Goal: Task Accomplishment & Management: Complete application form

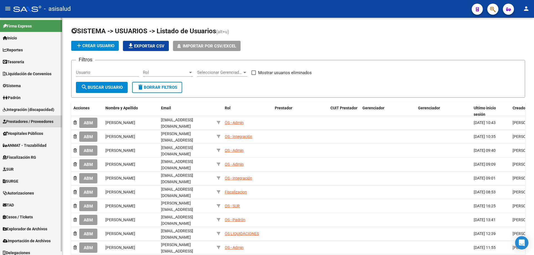
click at [25, 121] on span "Prestadores / Proveedores" at bounding box center [28, 122] width 51 height 6
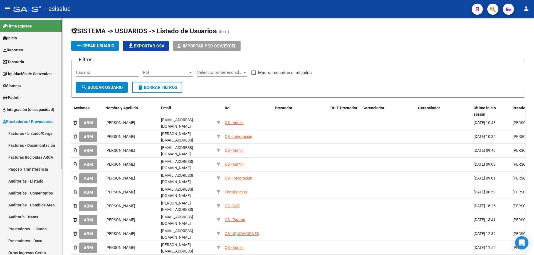
click at [27, 230] on link "Prestadores - Listado" at bounding box center [31, 229] width 62 height 12
click at [104, 48] on span "add Crear Usuario" at bounding box center [95, 45] width 39 height 5
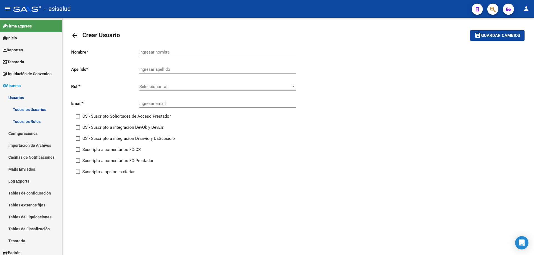
click at [75, 34] on mat-icon "arrow_back" at bounding box center [74, 35] width 7 height 7
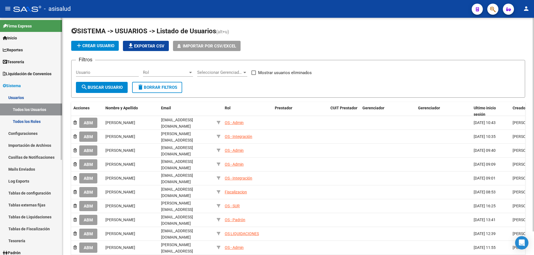
click at [21, 73] on span "Liquidación de Convenios" at bounding box center [27, 74] width 49 height 6
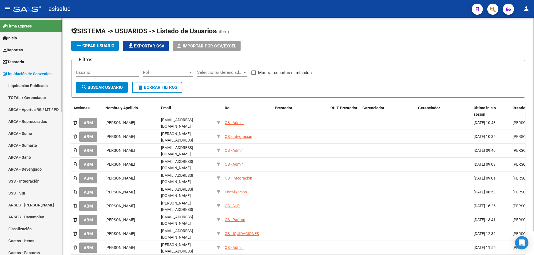
click at [21, 73] on span "Liquidación de Convenios" at bounding box center [27, 74] width 49 height 6
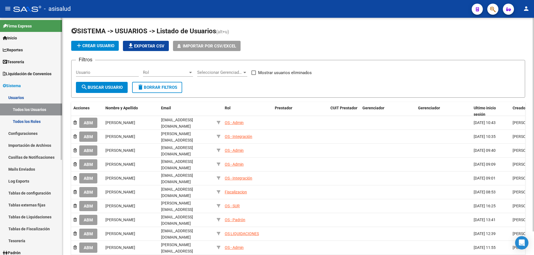
click at [21, 87] on span "Sistema" at bounding box center [12, 86] width 18 height 6
click at [16, 83] on span "Sistema" at bounding box center [12, 86] width 18 height 6
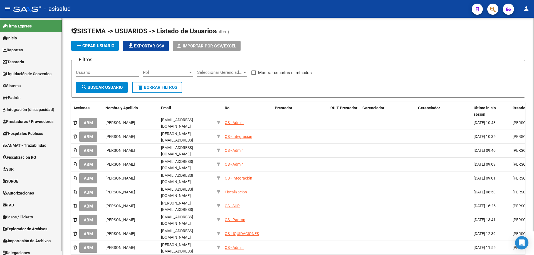
click at [29, 121] on span "Prestadores / Proveedores" at bounding box center [28, 122] width 51 height 6
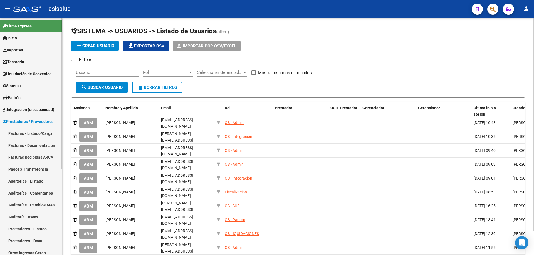
click at [23, 227] on link "Prestadores - Listado" at bounding box center [31, 229] width 62 height 12
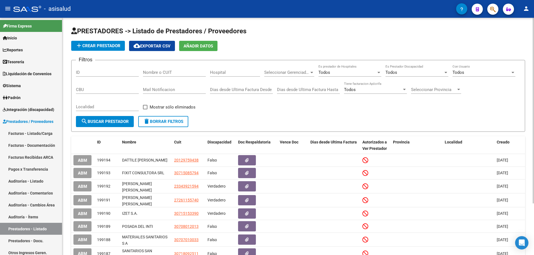
click at [151, 72] on input "Nombre o CUIT" at bounding box center [174, 72] width 63 height 5
paste input "30715153390"
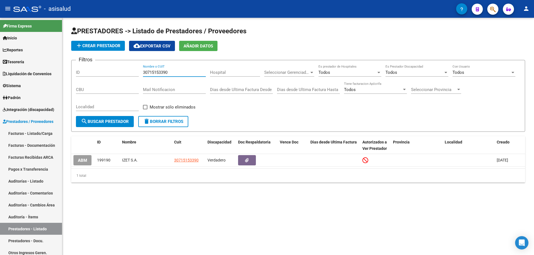
type input "30715153390"
click at [20, 83] on span "Sistema" at bounding box center [12, 86] width 18 height 6
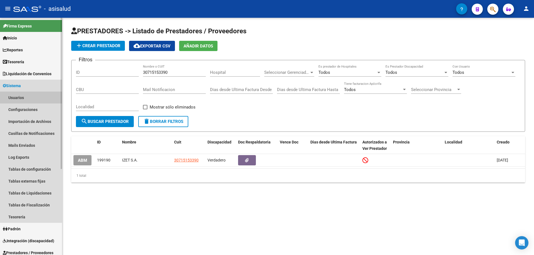
click at [21, 97] on link "Usuarios" at bounding box center [31, 98] width 62 height 12
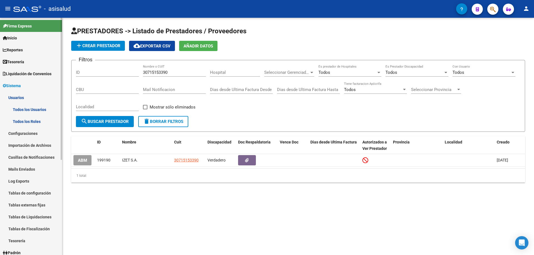
click at [29, 108] on link "Todos los Usuarios" at bounding box center [31, 110] width 62 height 12
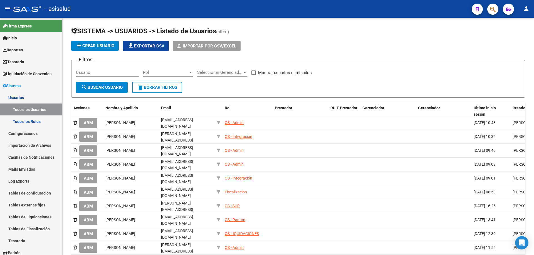
click at [97, 46] on span "add Crear Usuario" at bounding box center [95, 45] width 39 height 5
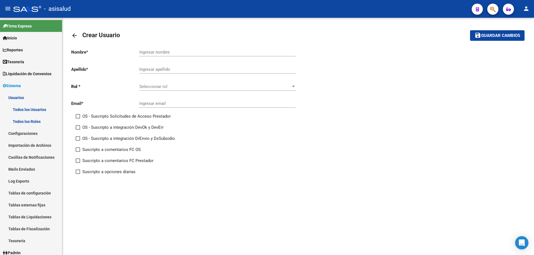
click at [155, 53] on input "Ingresar nombre" at bounding box center [217, 52] width 156 height 5
type input "IZET S.A."
type input "."
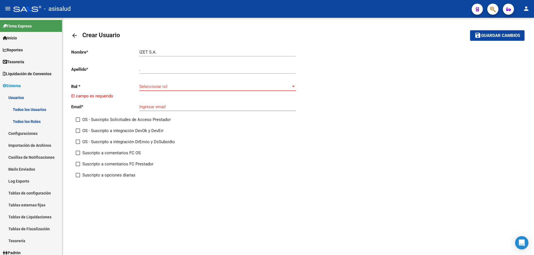
click at [162, 87] on span "Seleccionar rol" at bounding box center [214, 86] width 151 height 5
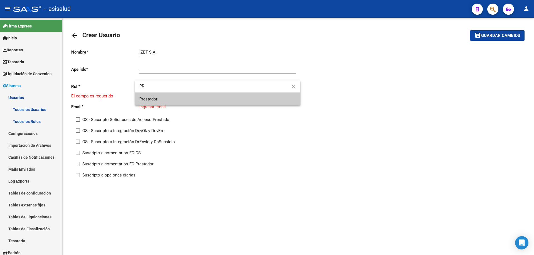
type input "PR"
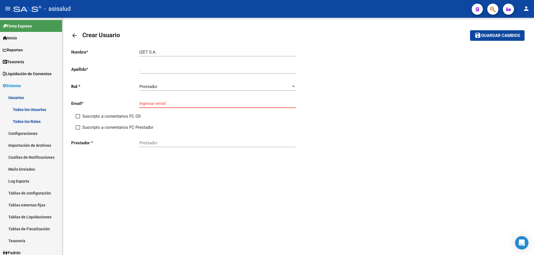
paste input "izeterapeutico@gmail.com"
type input "izeterapeutico@gmail.com"
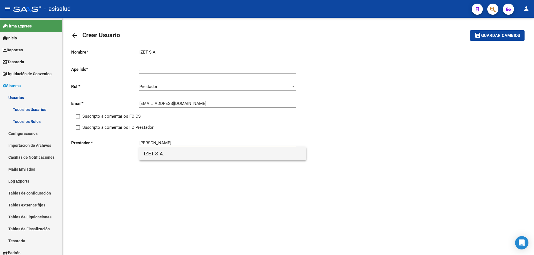
click at [171, 158] on span "IZET S.A." at bounding box center [223, 153] width 158 height 13
type input "IZET S.A."
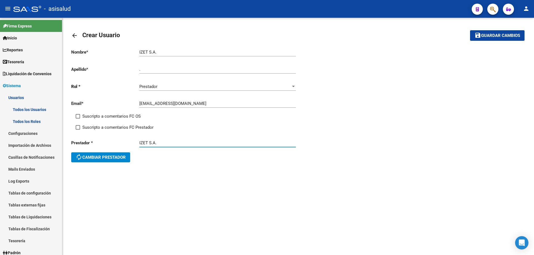
click at [487, 38] on button "save Guardar cambios" at bounding box center [497, 35] width 54 height 10
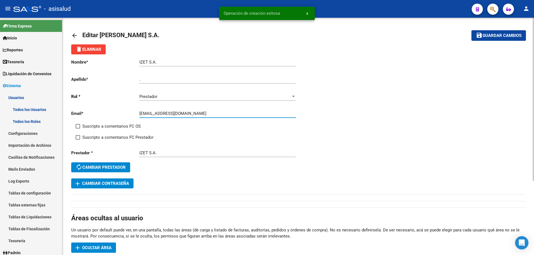
drag, startPoint x: 139, startPoint y: 114, endPoint x: 165, endPoint y: 114, distance: 25.6
click at [165, 114] on input "izeterapeutico@gmail.com" at bounding box center [217, 113] width 156 height 5
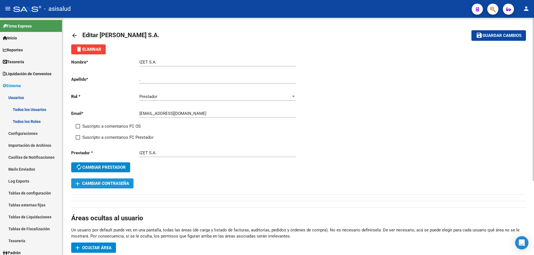
click at [117, 183] on span "add Cambiar Contraseña" at bounding box center [102, 183] width 53 height 5
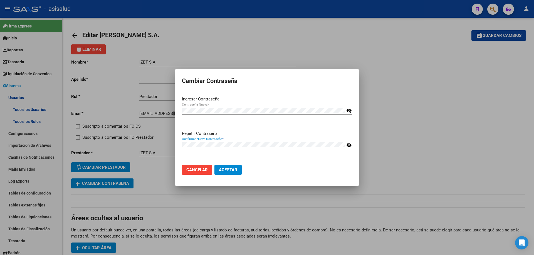
click at [228, 174] on button "Aceptar" at bounding box center [227, 170] width 27 height 10
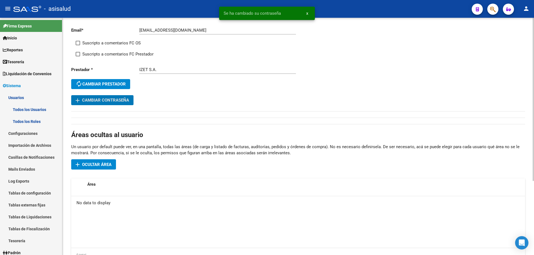
scroll to position [108, 0]
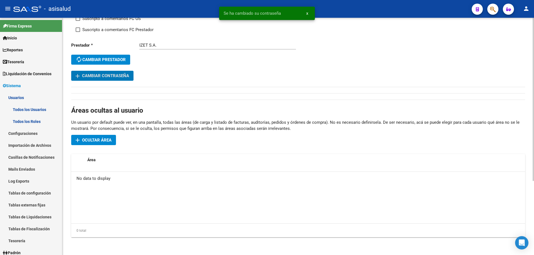
click at [95, 141] on span "Ocultar área" at bounding box center [96, 140] width 29 height 5
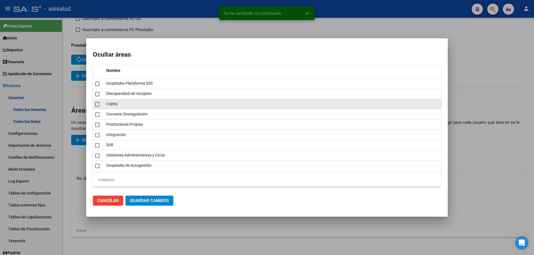
drag, startPoint x: 98, startPoint y: 84, endPoint x: 95, endPoint y: 100, distance: 15.5
click at [98, 86] on span at bounding box center [97, 84] width 4 height 4
checkbox input "true"
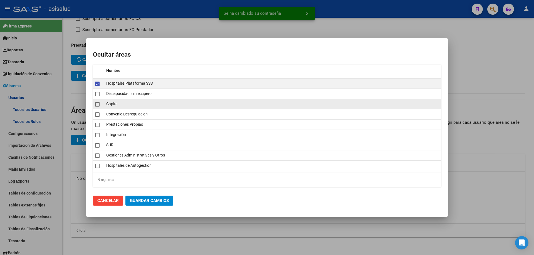
click at [95, 100] on datatable-body-cell at bounding box center [98, 104] width 11 height 10
checkbox input "true"
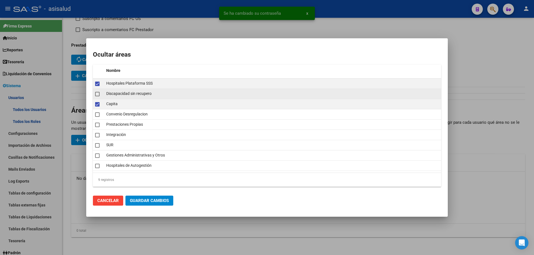
click at [96, 94] on span at bounding box center [97, 94] width 4 height 4
checkbox input "true"
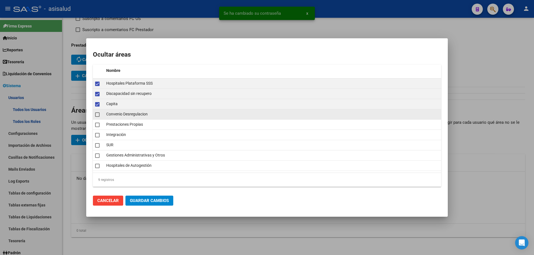
click at [98, 116] on span at bounding box center [97, 115] width 4 height 4
checkbox input "true"
click at [97, 125] on span at bounding box center [97, 125] width 4 height 4
checkbox input "true"
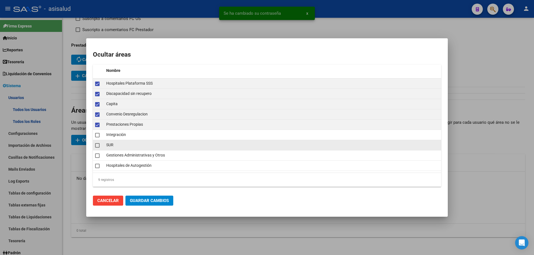
click at [97, 144] on span at bounding box center [97, 145] width 4 height 4
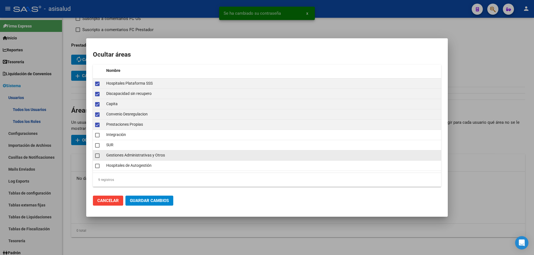
checkbox input "true"
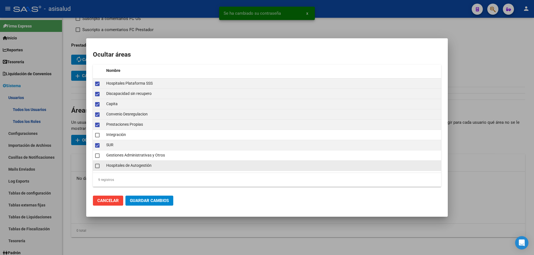
drag, startPoint x: 97, startPoint y: 155, endPoint x: 96, endPoint y: 163, distance: 7.9
click at [97, 156] on span at bounding box center [97, 156] width 4 height 4
checkbox input "true"
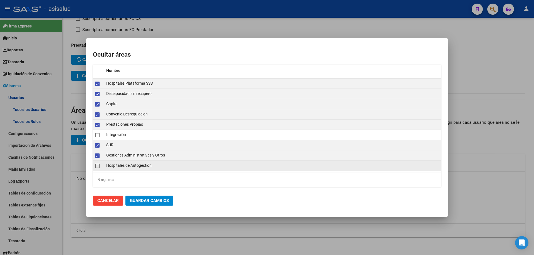
click at [94, 166] on datatable-body-cell at bounding box center [98, 166] width 11 height 10
checkbox input "true"
click at [148, 202] on span "Guardar Cambios" at bounding box center [149, 200] width 39 height 5
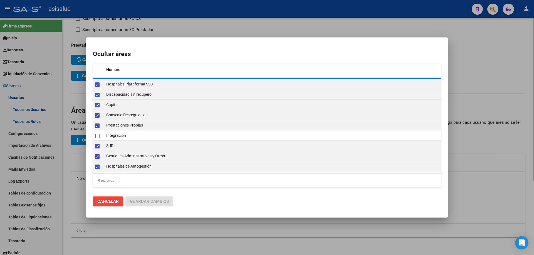
checkbox input "false"
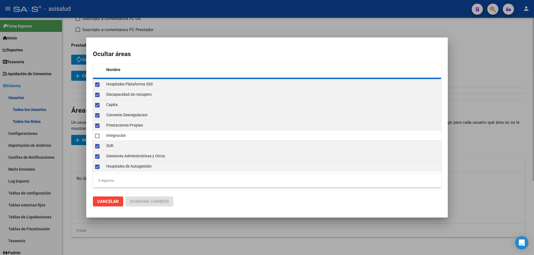
checkbox input "false"
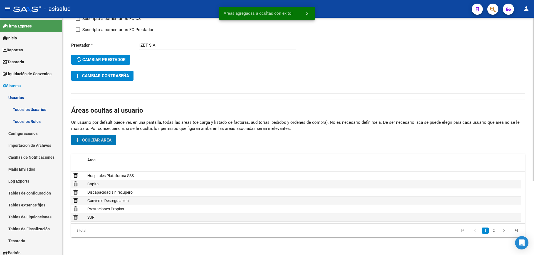
scroll to position [0, 0]
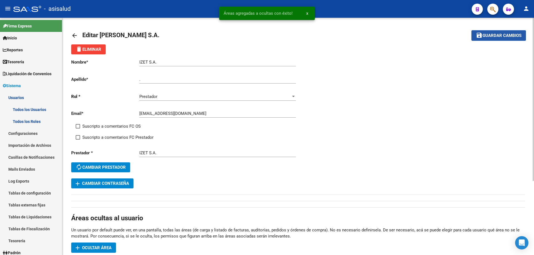
click at [511, 37] on span "Guardar cambios" at bounding box center [501, 35] width 39 height 5
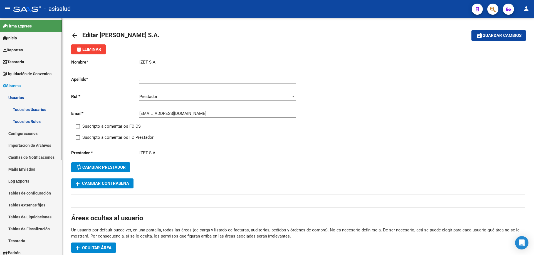
click at [17, 86] on span "Sistema" at bounding box center [12, 86] width 18 height 6
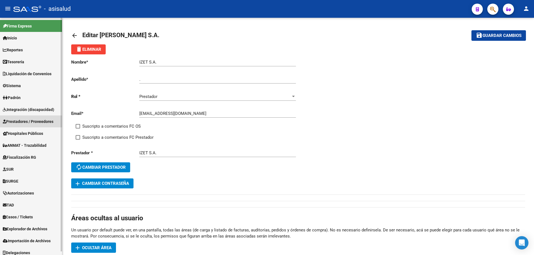
click at [25, 124] on span "Prestadores / Proveedores" at bounding box center [28, 122] width 51 height 6
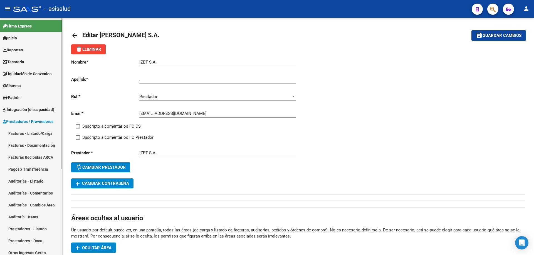
click at [25, 229] on link "Prestadores - Listado" at bounding box center [31, 229] width 62 height 12
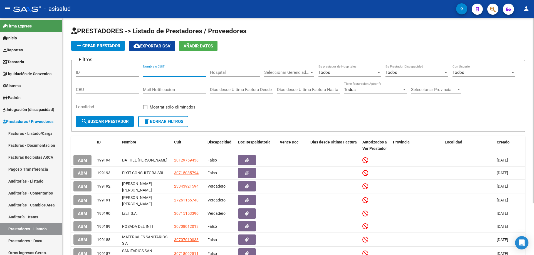
click at [157, 72] on input "Nombre o CUIT" at bounding box center [174, 72] width 63 height 5
paste input "23343921594"
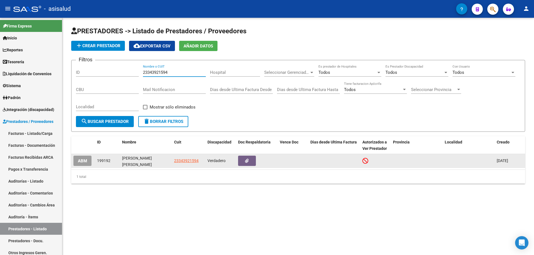
type input "23343921594"
drag, startPoint x: 123, startPoint y: 158, endPoint x: 143, endPoint y: 165, distance: 20.7
click at [143, 165] on div "GONZALEZ ERIKA JOHANNA" at bounding box center [146, 161] width 48 height 12
copy div "GONZALEZ ERIKA JOHANNA"
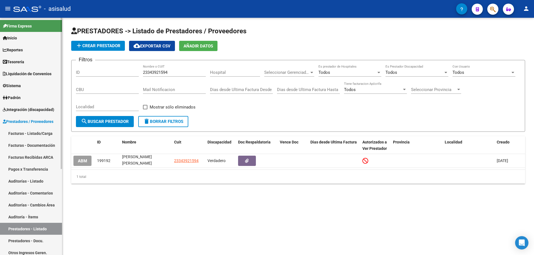
click at [19, 83] on span "Sistema" at bounding box center [12, 86] width 18 height 6
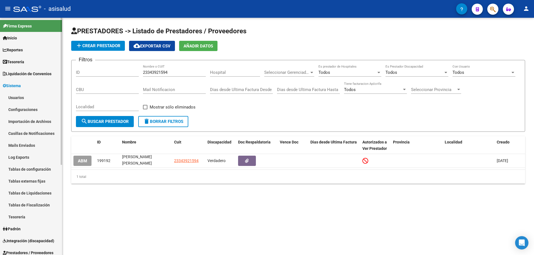
click at [21, 98] on link "Usuarios" at bounding box center [31, 98] width 62 height 12
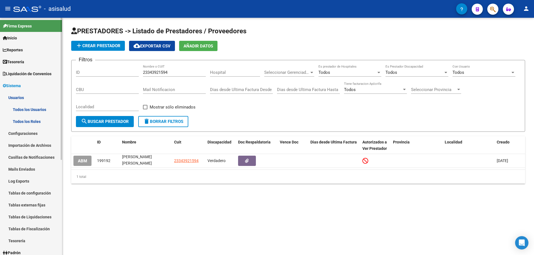
click at [23, 107] on link "Todos los Usuarios" at bounding box center [31, 110] width 62 height 12
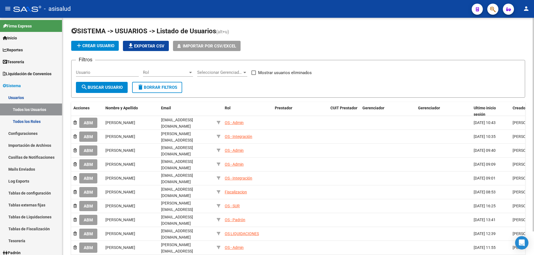
click at [91, 51] on button "add Crear Usuario" at bounding box center [95, 46] width 48 height 10
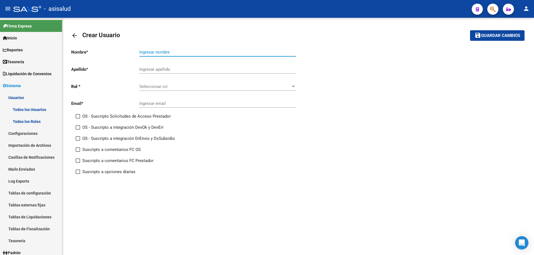
click at [155, 50] on input "Ingresar nombre" at bounding box center [217, 52] width 156 height 5
paste input "GONZALEZ ERIKA JOHANNA"
drag, startPoint x: 162, startPoint y: 53, endPoint x: 125, endPoint y: 53, distance: 36.4
click at [125, 53] on app-form-text-field "Nombre * GONZALEZ ERIKA JOHANNA Ingresar nombre" at bounding box center [183, 52] width 225 height 5
type input "ERIKA JOHANNA"
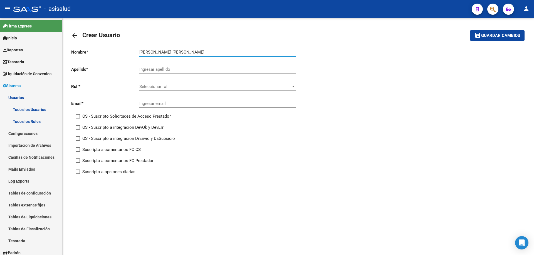
click at [156, 68] on input "Ingresar apellido" at bounding box center [217, 69] width 156 height 5
paste input "GONZALEZ"
type input "GONZALEZ"
click at [165, 83] on div "Seleccionar rol Seleccionar rol" at bounding box center [217, 85] width 156 height 12
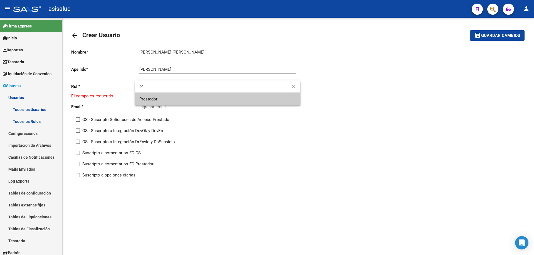
type input "pr"
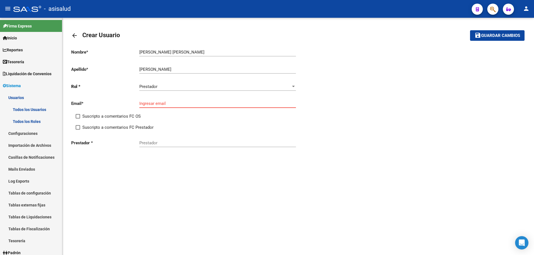
paste input "psicopedagoga.erikag@gmail.com"
type input "psicopedagoga.erikag@gmail.com"
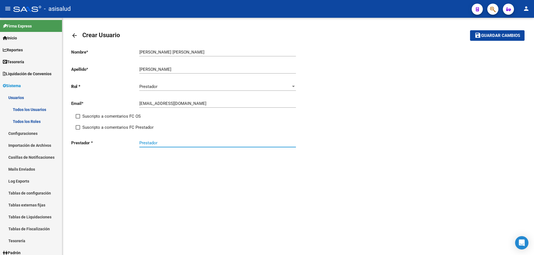
click at [160, 142] on input "Prestador" at bounding box center [217, 143] width 156 height 5
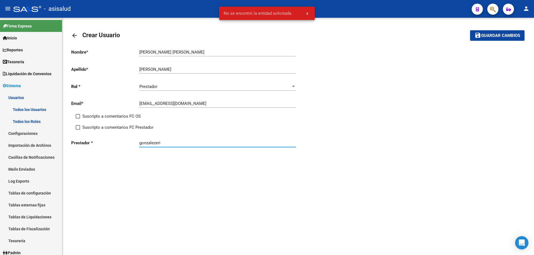
click at [156, 143] on input "gonzalezeri" at bounding box center [217, 143] width 156 height 5
click at [184, 154] on span "GONZALEZ ERIKA JOHANNA" at bounding box center [223, 153] width 158 height 13
type input "GONZALEZ ERIKA JOHANNA"
click at [485, 37] on span "Guardar cambios" at bounding box center [500, 35] width 39 height 5
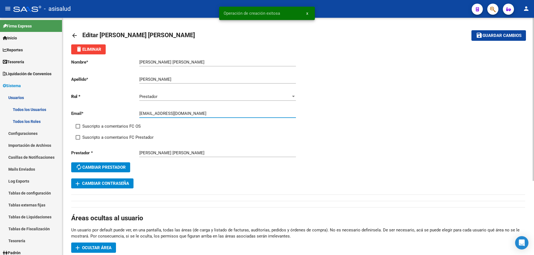
drag, startPoint x: 140, startPoint y: 113, endPoint x: 179, endPoint y: 113, distance: 39.7
click at [179, 113] on input "psicopedagoga.erikag@gmail.com" at bounding box center [217, 113] width 156 height 5
click at [117, 185] on span "add Cambiar Contraseña" at bounding box center [102, 183] width 53 height 5
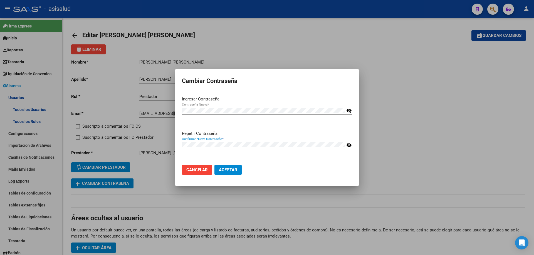
click at [214, 165] on button "Aceptar" at bounding box center [227, 170] width 27 height 10
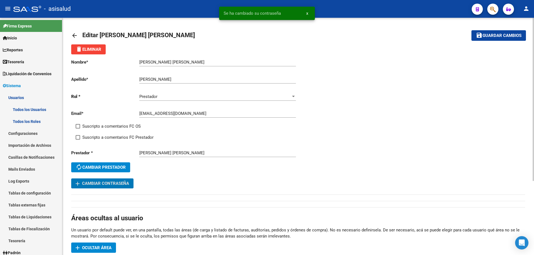
scroll to position [56, 0]
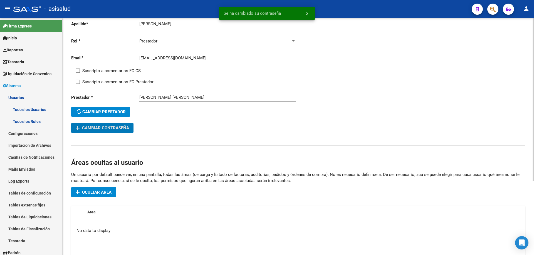
click at [110, 192] on span "Ocultar área" at bounding box center [96, 192] width 29 height 5
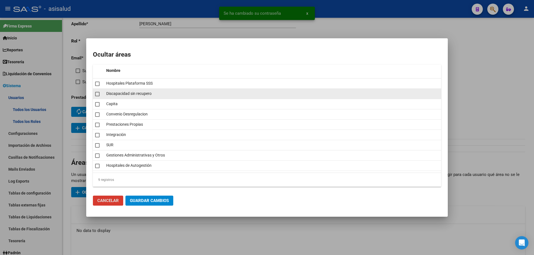
drag, startPoint x: 99, startPoint y: 84, endPoint x: 99, endPoint y: 92, distance: 7.8
click at [99, 85] on span at bounding box center [97, 84] width 4 height 4
checkbox input "true"
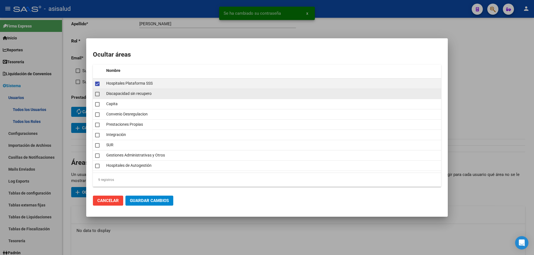
click at [99, 95] on span at bounding box center [97, 94] width 4 height 4
checkbox input "true"
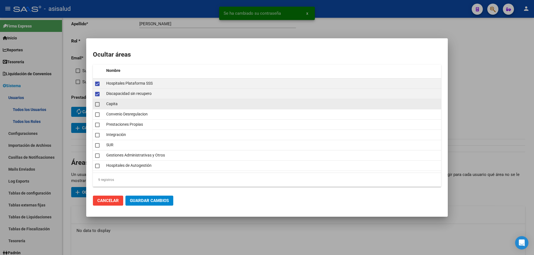
click at [96, 108] on mat-checkbox at bounding box center [97, 104] width 4 height 8
checkbox input "true"
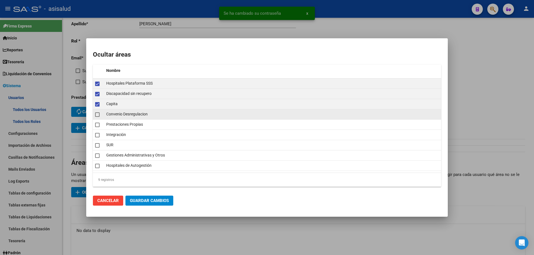
drag, startPoint x: 96, startPoint y: 115, endPoint x: 96, endPoint y: 119, distance: 3.7
click at [96, 116] on span at bounding box center [97, 115] width 4 height 4
checkbox input "true"
click at [97, 126] on span at bounding box center [97, 125] width 4 height 4
checkbox input "true"
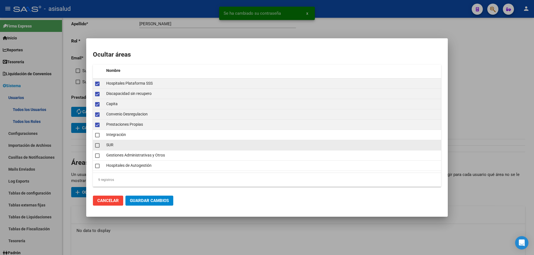
click at [97, 144] on span at bounding box center [97, 145] width 4 height 4
checkbox input "true"
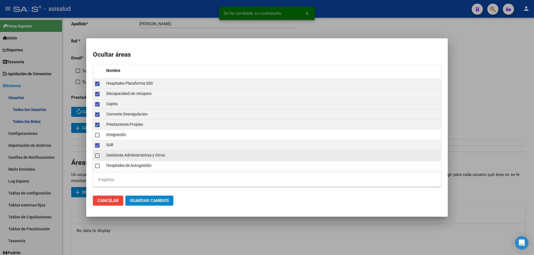
click at [98, 154] on span at bounding box center [97, 156] width 4 height 4
checkbox input "true"
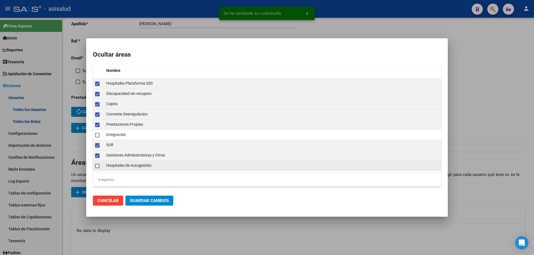
click at [97, 167] on span at bounding box center [97, 166] width 4 height 4
checkbox input "true"
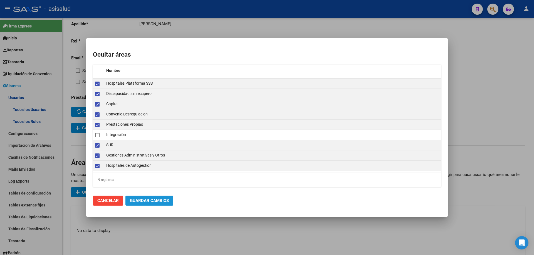
click at [147, 200] on span "Guardar Cambios" at bounding box center [149, 200] width 39 height 5
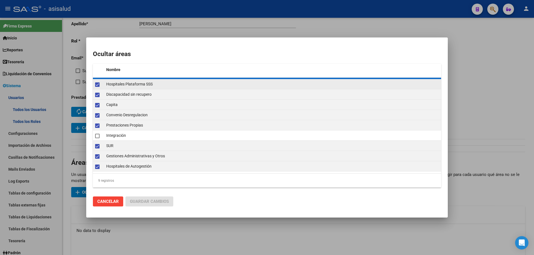
checkbox input "false"
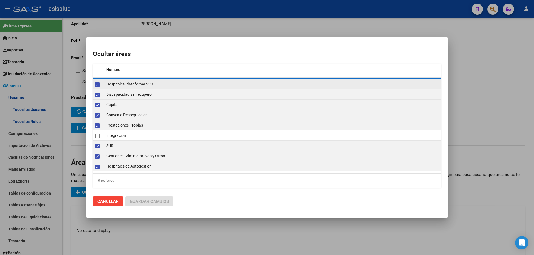
checkbox input "false"
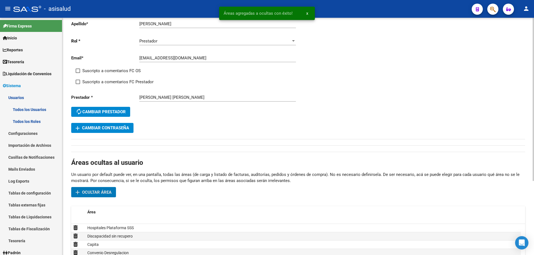
scroll to position [0, 0]
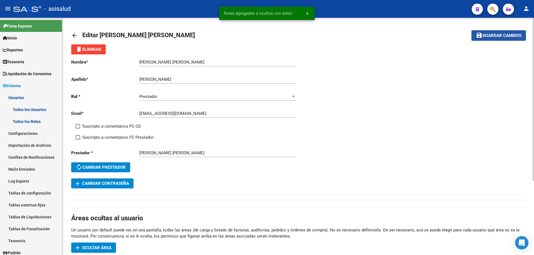
click at [489, 36] on span "Guardar cambios" at bounding box center [501, 35] width 39 height 5
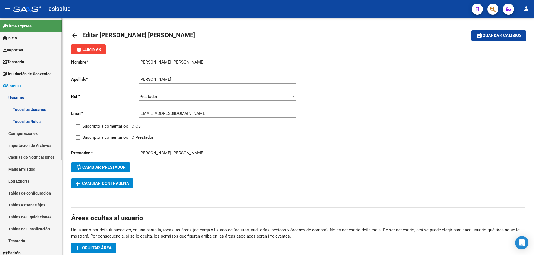
click at [18, 86] on span "Sistema" at bounding box center [12, 86] width 18 height 6
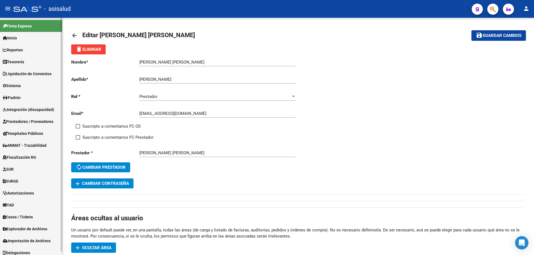
click at [27, 121] on span "Prestadores / Proveedores" at bounding box center [28, 122] width 51 height 6
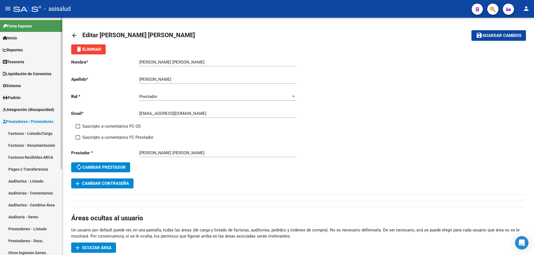
click at [23, 228] on link "Prestadores - Listado" at bounding box center [31, 229] width 62 height 12
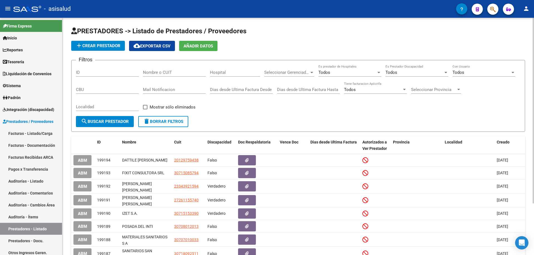
click at [167, 72] on input "Nombre o CUIT" at bounding box center [174, 72] width 63 height 5
paste input "26115574"
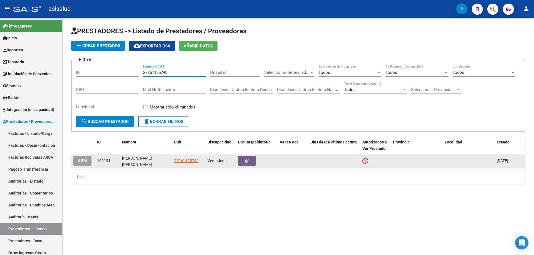
type input "27261155740"
drag, startPoint x: 122, startPoint y: 161, endPoint x: 163, endPoint y: 161, distance: 40.9
click at [163, 161] on div "SUAREZ NANCY NOEMI" at bounding box center [146, 161] width 48 height 12
copy div "SUAREZ NANCY NOEMI"
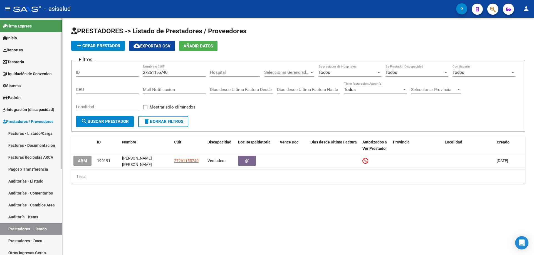
click at [21, 85] on span "Sistema" at bounding box center [12, 86] width 18 height 6
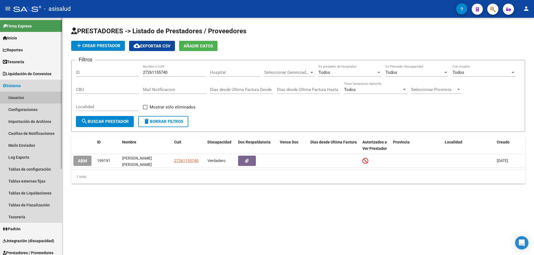
click at [23, 98] on link "Usuarios" at bounding box center [31, 98] width 62 height 12
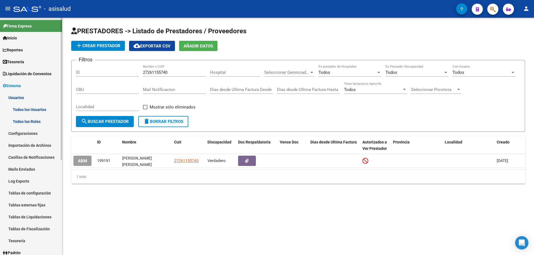
click at [23, 106] on link "Todos los Usuarios" at bounding box center [31, 110] width 62 height 12
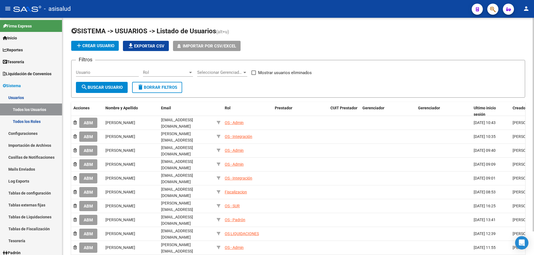
click at [97, 48] on span "add Crear Usuario" at bounding box center [95, 45] width 39 height 5
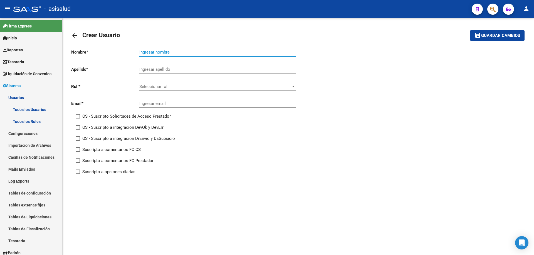
click at [159, 50] on input "Ingresar nombre" at bounding box center [217, 52] width 156 height 5
paste input "SUAREZ NANCY NOEMI"
drag, startPoint x: 140, startPoint y: 53, endPoint x: 156, endPoint y: 53, distance: 16.7
click at [156, 53] on input "SUAREZ NANCY NOEMI" at bounding box center [217, 52] width 156 height 5
type input "NANCY NOEMI"
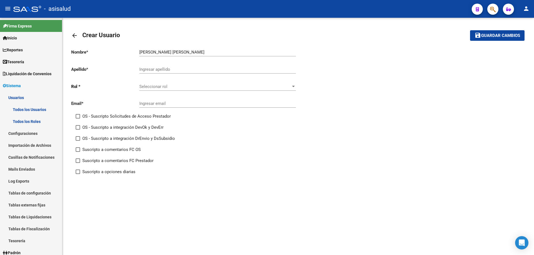
click at [146, 66] on div "Ingresar apellido" at bounding box center [217, 68] width 156 height 12
paste input "SUAREZ"
type input "SUAREZ"
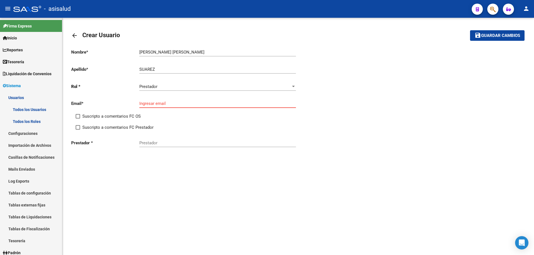
paste input "lic.suareznancyn@gmail.com"
type input "lic.suareznancyn@gmail.com"
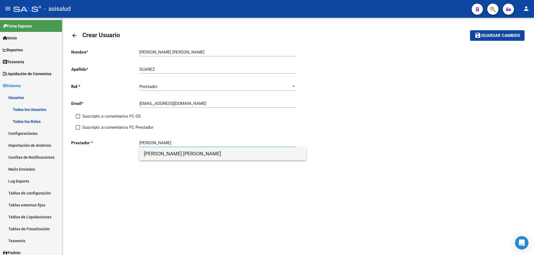
click at [185, 154] on span "SUAREZ NANCY NOEMI" at bounding box center [223, 153] width 158 height 13
type input "SUAREZ NANCY NOEMI"
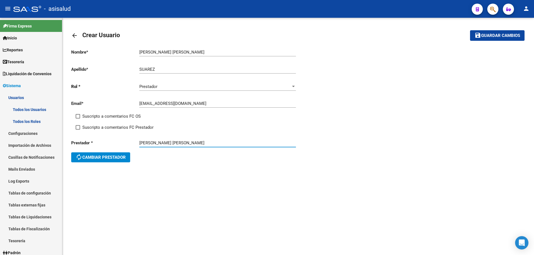
click at [498, 36] on span "Guardar cambios" at bounding box center [500, 35] width 39 height 5
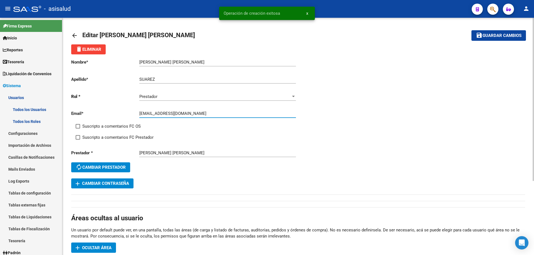
drag, startPoint x: 140, startPoint y: 114, endPoint x: 170, endPoint y: 114, distance: 30.0
click at [170, 114] on input "lic.suareznancyn@gmail.com" at bounding box center [217, 113] width 156 height 5
click at [126, 182] on span "add Cambiar Contraseña" at bounding box center [102, 183] width 53 height 5
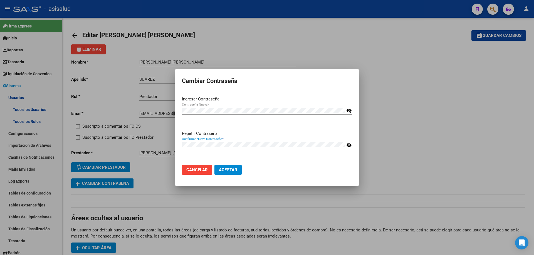
click at [214, 165] on button "Aceptar" at bounding box center [227, 170] width 27 height 10
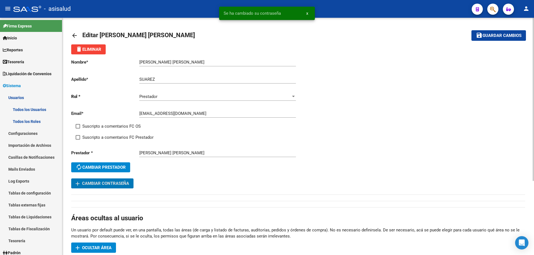
click at [84, 250] on span "Ocultar área" at bounding box center [96, 248] width 29 height 5
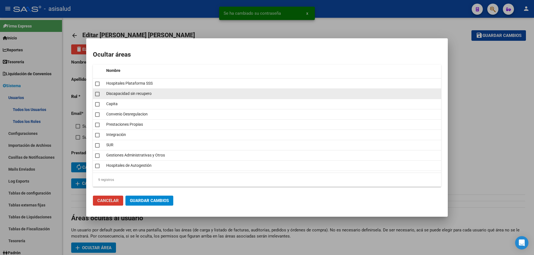
drag, startPoint x: 100, startPoint y: 86, endPoint x: 100, endPoint y: 93, distance: 6.1
click at [100, 87] on div at bounding box center [98, 84] width 7 height 8
checkbox input "true"
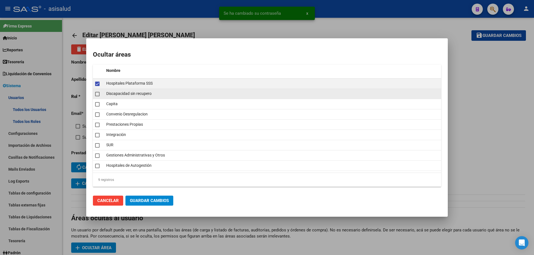
drag, startPoint x: 99, startPoint y: 94, endPoint x: 98, endPoint y: 99, distance: 4.9
click at [99, 95] on span at bounding box center [97, 94] width 4 height 4
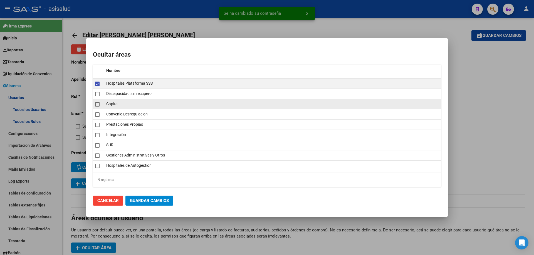
checkbox input "true"
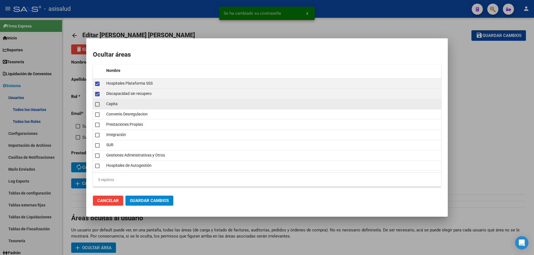
click at [97, 105] on span at bounding box center [97, 104] width 4 height 4
checkbox input "true"
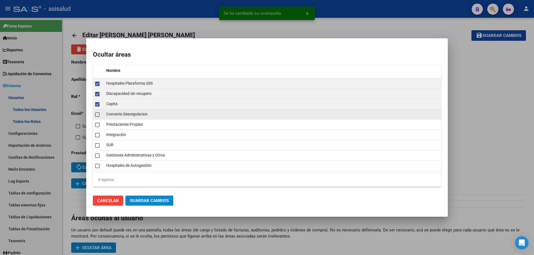
click at [97, 112] on mat-checkbox at bounding box center [97, 115] width 4 height 8
checkbox input "true"
drag, startPoint x: 98, startPoint y: 120, endPoint x: 99, endPoint y: 123, distance: 3.1
click at [98, 121] on datatable-body-cell at bounding box center [98, 125] width 11 height 10
checkbox input "true"
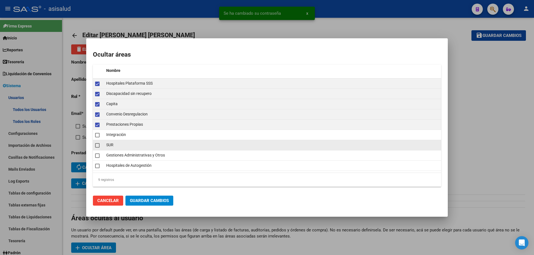
drag, startPoint x: 101, startPoint y: 145, endPoint x: 99, endPoint y: 149, distance: 4.6
click at [101, 145] on div at bounding box center [98, 145] width 7 height 8
checkbox input "true"
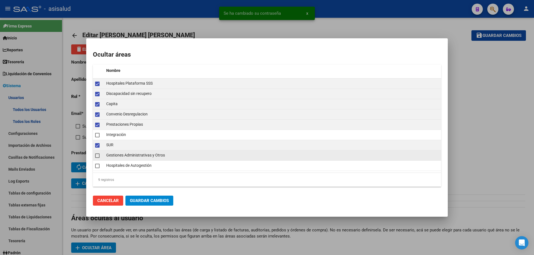
click at [97, 156] on span at bounding box center [97, 156] width 4 height 4
checkbox input "true"
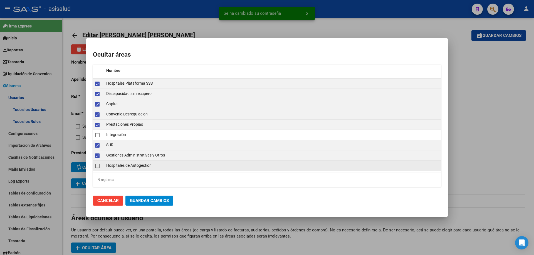
click at [97, 164] on span at bounding box center [97, 166] width 4 height 4
checkbox input "true"
click at [148, 202] on span "Guardar Cambios" at bounding box center [149, 200] width 39 height 5
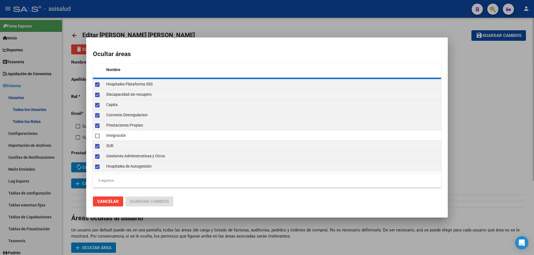
checkbox input "false"
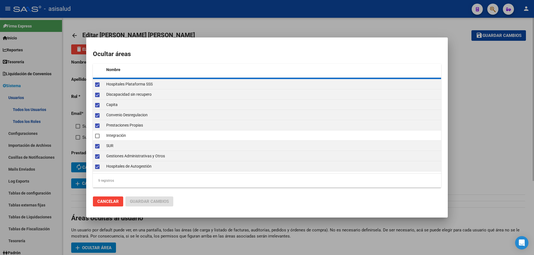
checkbox input "false"
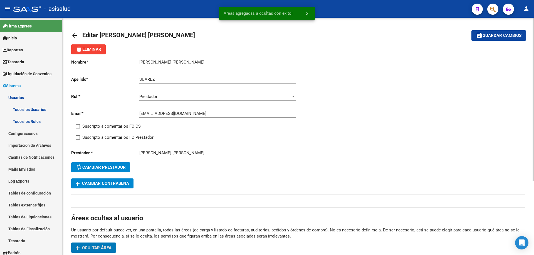
click at [484, 36] on span "Guardar cambios" at bounding box center [501, 35] width 39 height 5
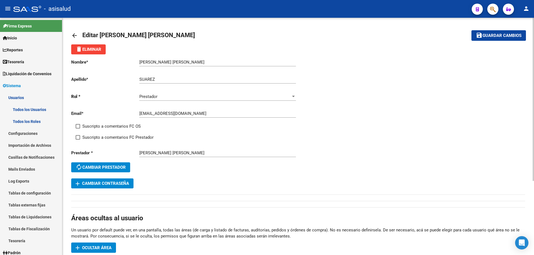
click at [494, 28] on mat-toolbar-row "save Guardar cambios" at bounding box center [478, 36] width 94 height 18
click at [492, 35] on span "Guardar cambios" at bounding box center [501, 35] width 39 height 5
